Goal: Navigation & Orientation: Go to known website

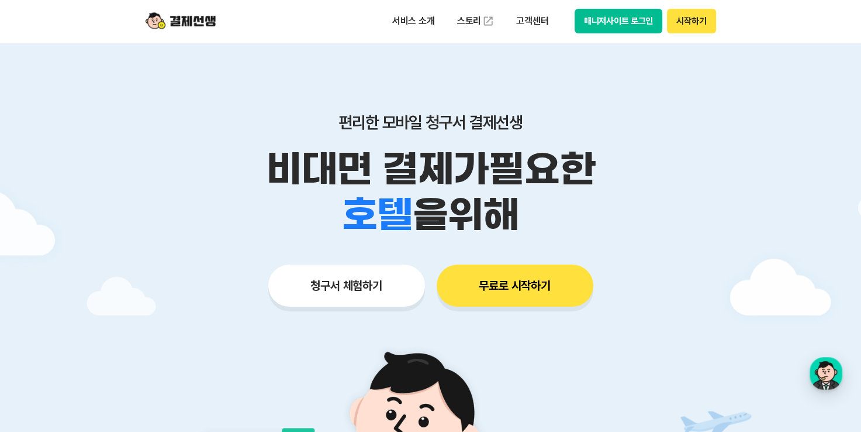
click at [713, 22] on button "시작하기" at bounding box center [691, 21] width 49 height 25
click at [623, 27] on button "매니저사이트 로그인" at bounding box center [619, 21] width 88 height 25
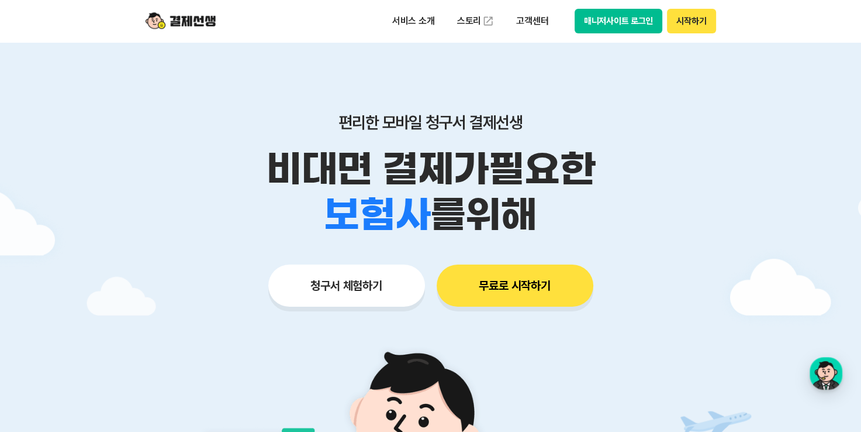
click at [632, 18] on button "매니저사이트 로그인" at bounding box center [619, 21] width 88 height 25
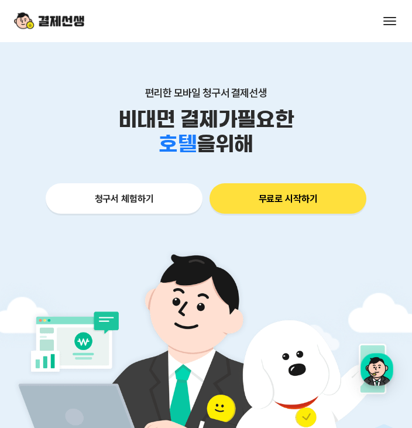
click at [74, 16] on img at bounding box center [49, 21] width 70 height 22
